Goal: Task Accomplishment & Management: Use online tool/utility

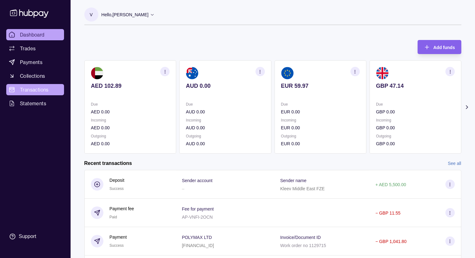
click at [36, 92] on span "Transactions" at bounding box center [34, 90] width 29 height 8
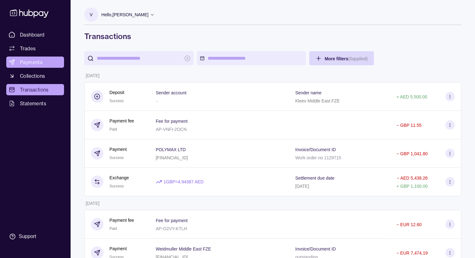
click at [43, 63] on link "Payments" at bounding box center [35, 62] width 58 height 11
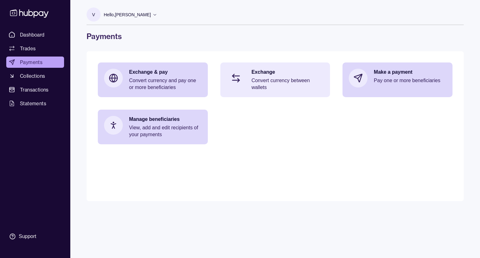
click at [275, 88] on p "Convert currency between wallets" at bounding box center [288, 84] width 73 height 14
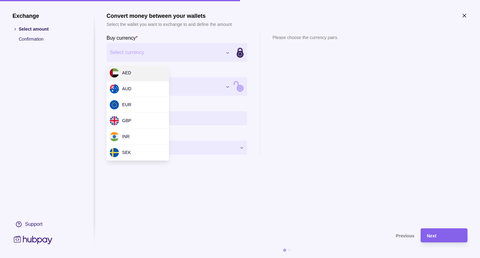
click at [157, 258] on div "Exchange Select amount Confirmation Support Convert money between your wallets …" at bounding box center [240, 258] width 480 height 0
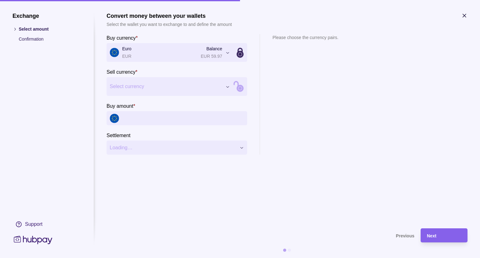
click at [156, 258] on div "Exchange Select amount Confirmation Support Convert money between your wallets …" at bounding box center [240, 258] width 480 height 0
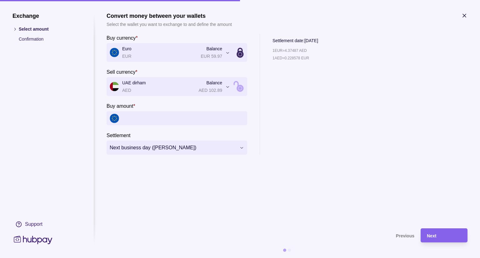
click at [468, 17] on section "**********" at bounding box center [240, 129] width 480 height 258
click at [465, 18] on icon "button" at bounding box center [464, 16] width 6 height 6
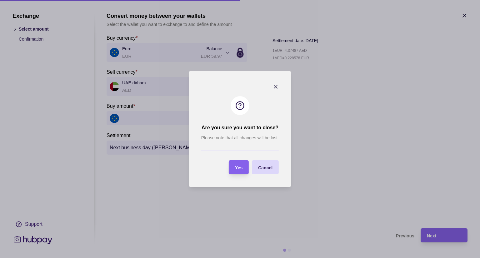
click at [241, 170] on div "Yes" at bounding box center [239, 168] width 8 height 8
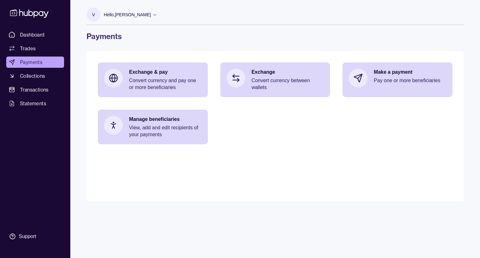
click at [157, 15] on icon at bounding box center [155, 14] width 5 height 5
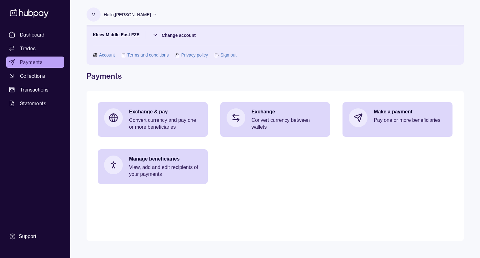
click at [221, 54] on link "Sign out" at bounding box center [228, 55] width 16 height 7
